Goal: Use online tool/utility: Use online tool/utility

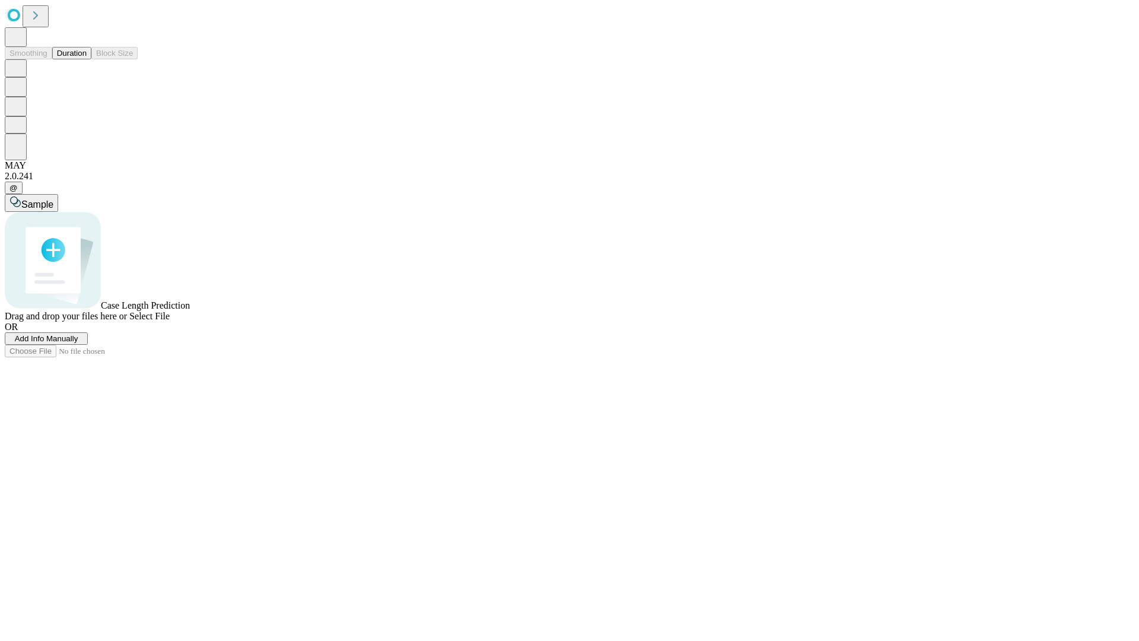
click at [87, 59] on button "Duration" at bounding box center [71, 53] width 39 height 12
click at [170, 321] on span "Select File" at bounding box center [149, 316] width 40 height 10
